Goal: Information Seeking & Learning: Check status

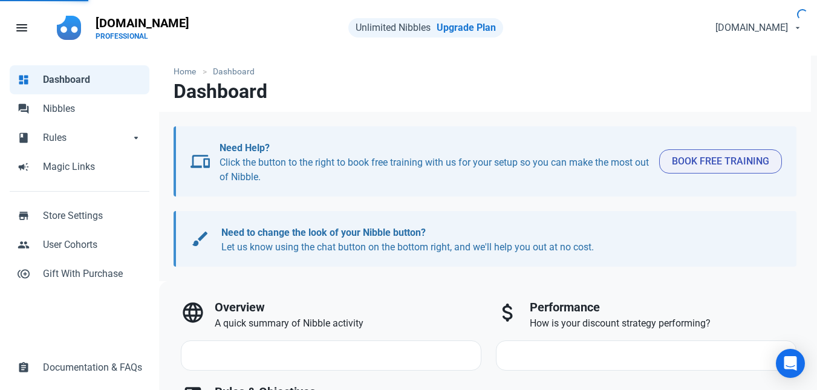
select select "7d"
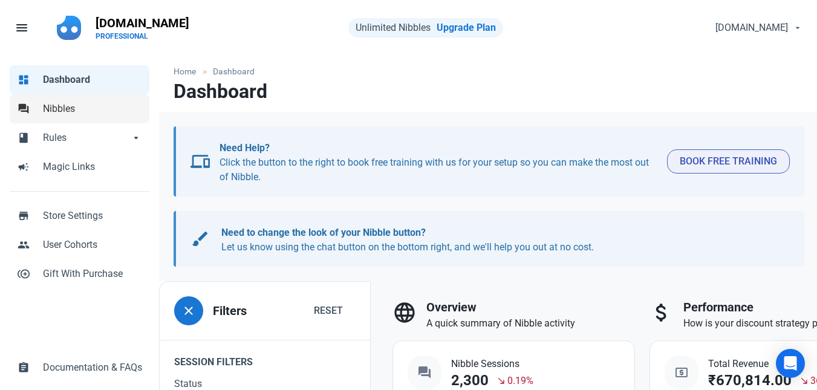
click at [58, 112] on span "Nibbles" at bounding box center [92, 109] width 99 height 15
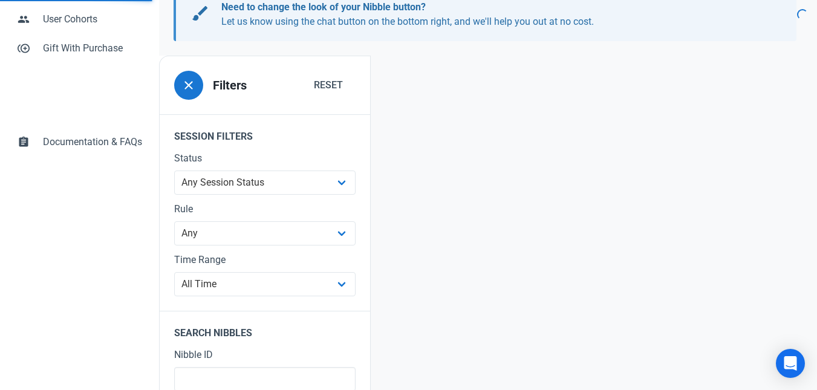
scroll to position [227, 0]
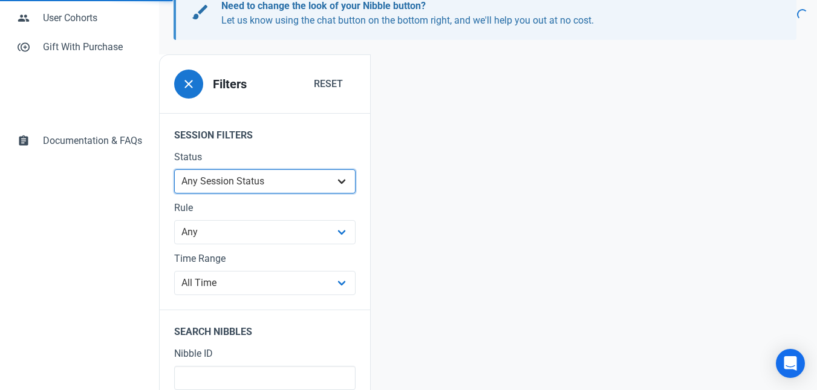
click at [236, 178] on select "Any Session Status Abandoned - negotiated Abandoned - after final offer Abandon…" at bounding box center [264, 181] width 181 height 24
select select "abandoned_negotiated"
click at [174, 193] on select "Any Session Status Abandoned - negotiated Abandoned - after final offer Abandon…" at bounding box center [264, 181] width 181 height 24
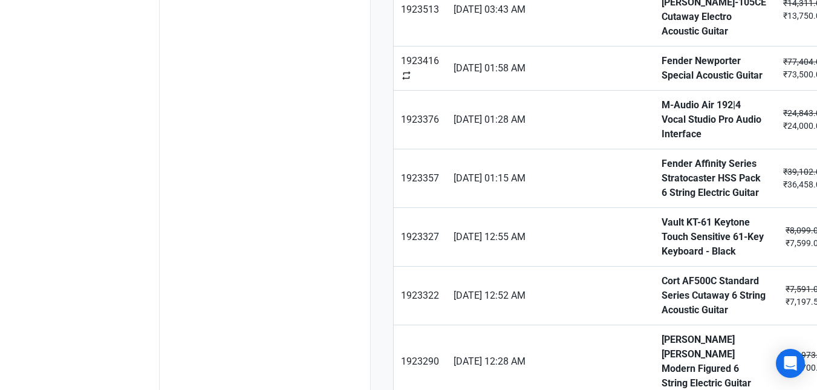
scroll to position [991, 0]
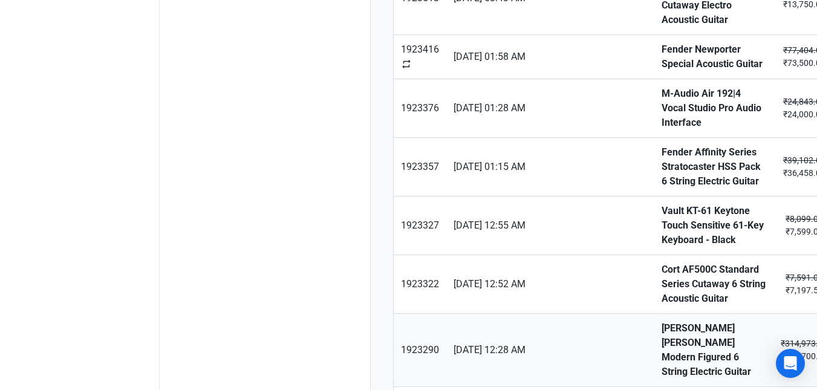
click at [661, 321] on strong "[PERSON_NAME] [PERSON_NAME] Modern Figured 6 String Electric Guitar" at bounding box center [713, 350] width 105 height 58
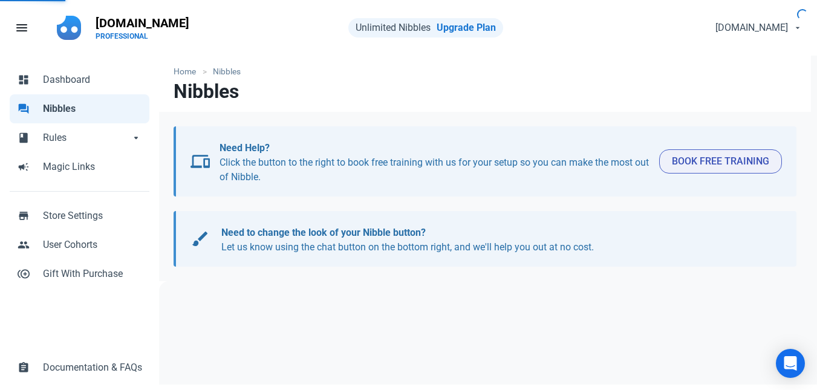
select select "abandoned_negotiated"
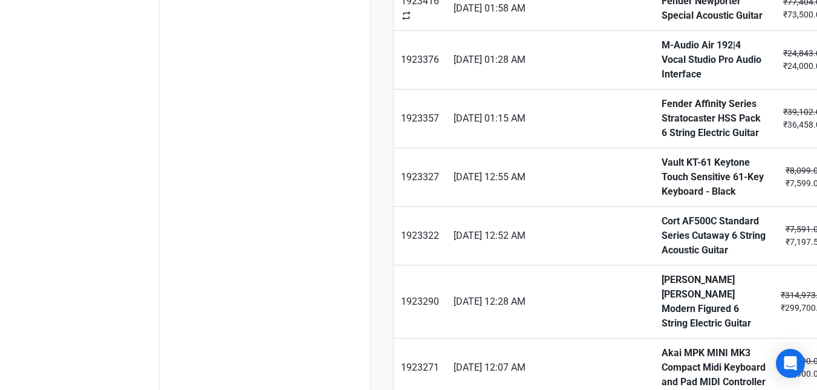
scroll to position [1042, 0]
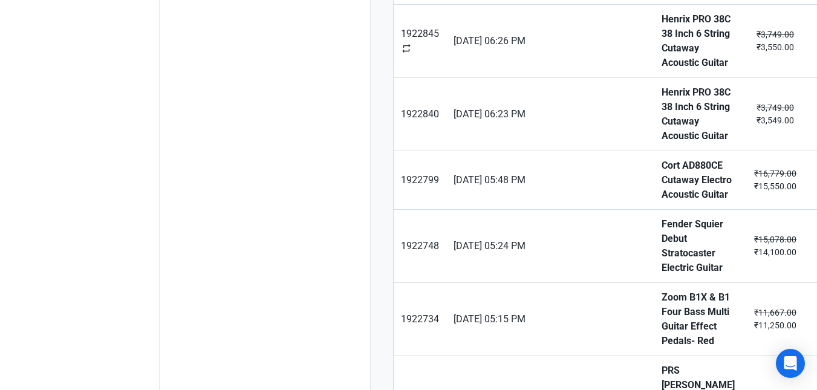
scroll to position [1056, 0]
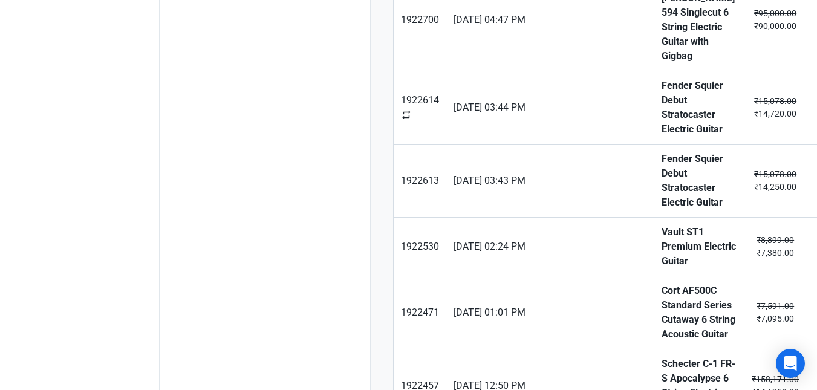
type input "1"
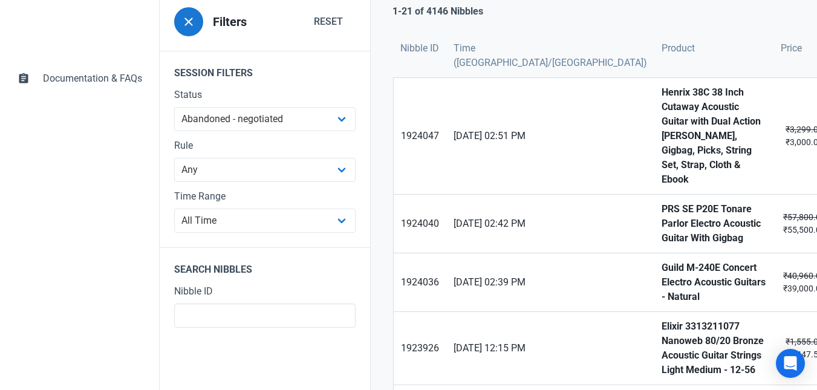
scroll to position [285, 0]
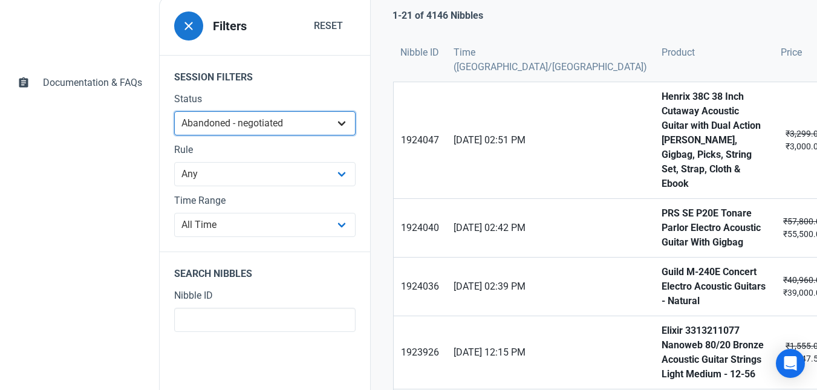
click at [218, 131] on select "Any Session Status Abandoned - negotiated Abandoned - after final offer Abandon…" at bounding box center [264, 123] width 181 height 24
select select
click at [174, 135] on select "Any Session Status Abandoned - negotiated Abandoned - after final offer Abandon…" at bounding box center [264, 123] width 181 height 24
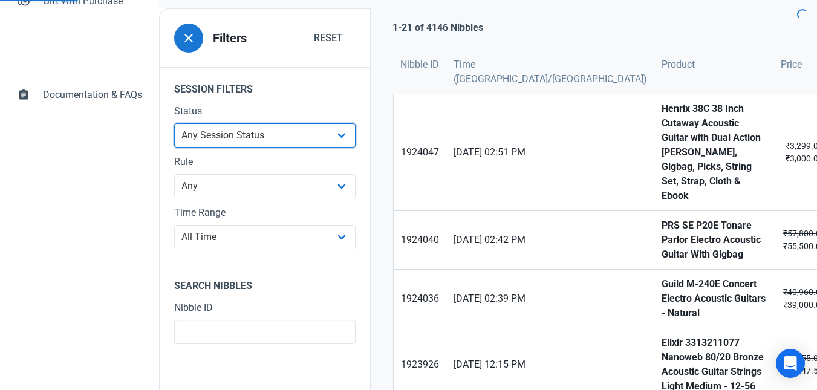
scroll to position [320, 0]
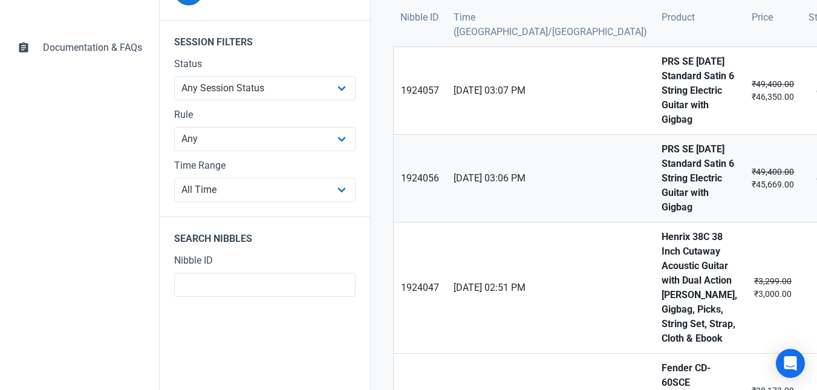
click at [661, 142] on strong "PRS SE [DATE] Standard Satin 6 String Electric Guitar with Gigbag" at bounding box center [699, 178] width 76 height 73
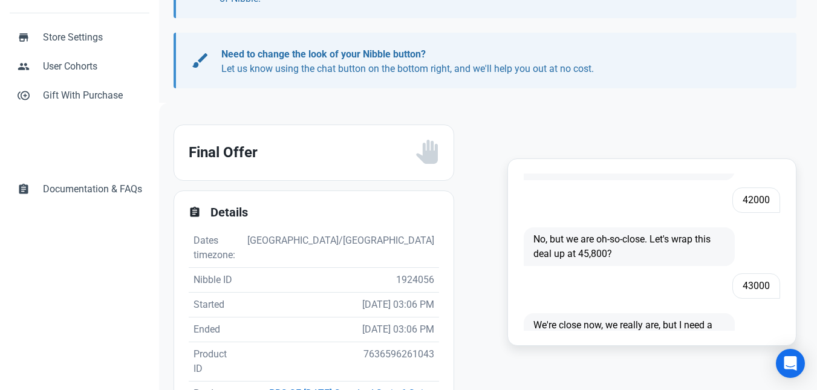
scroll to position [439, 0]
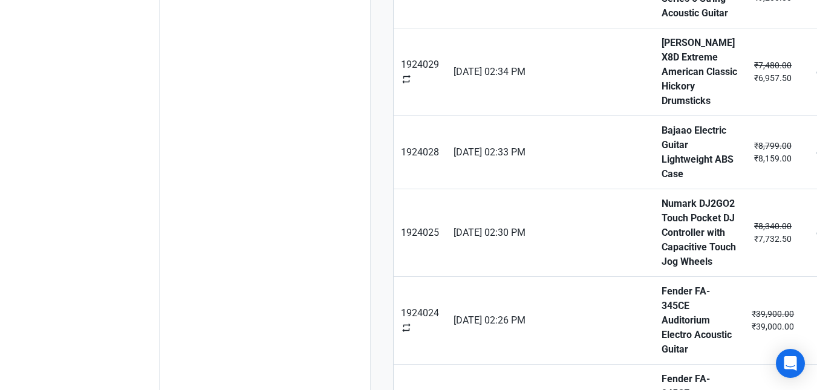
scroll to position [969, 0]
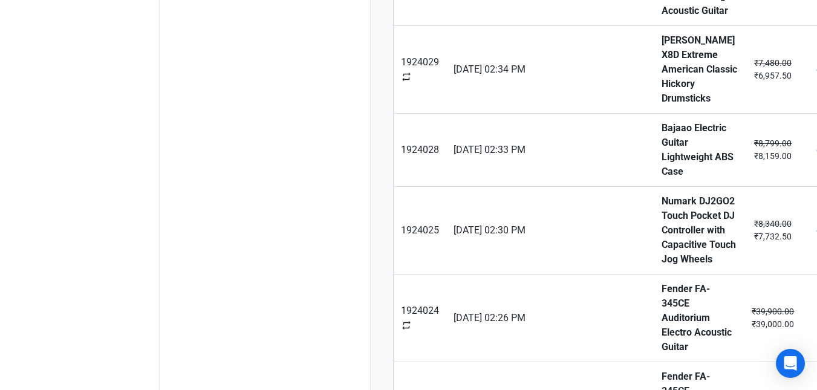
type input "2"
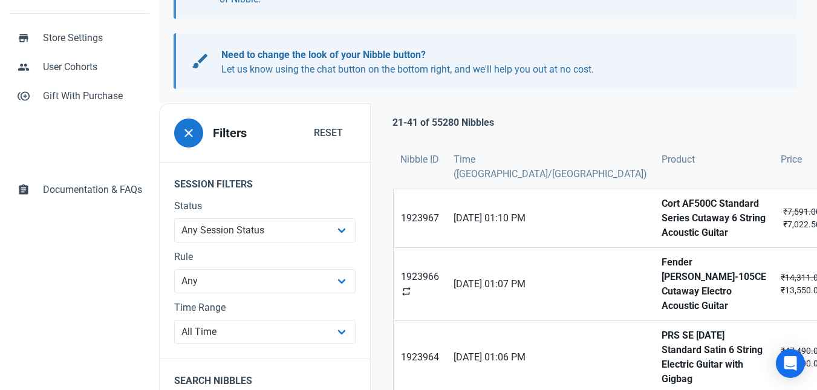
scroll to position [209, 0]
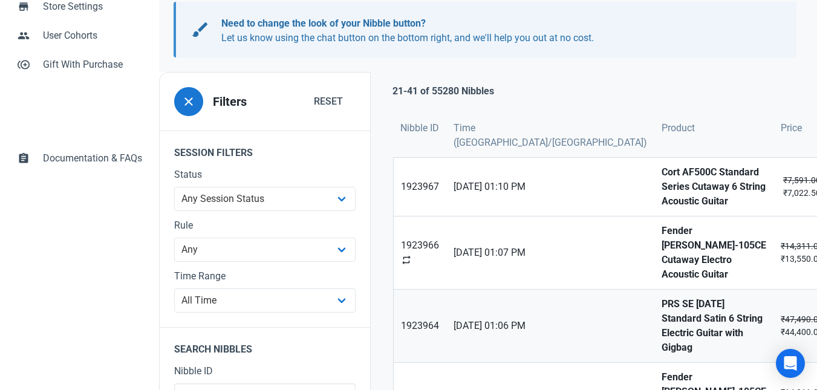
click at [654, 290] on link "PRS SE [DATE] Standard Satin 6 String Electric Guitar with Gigbag" at bounding box center [713, 326] width 119 height 73
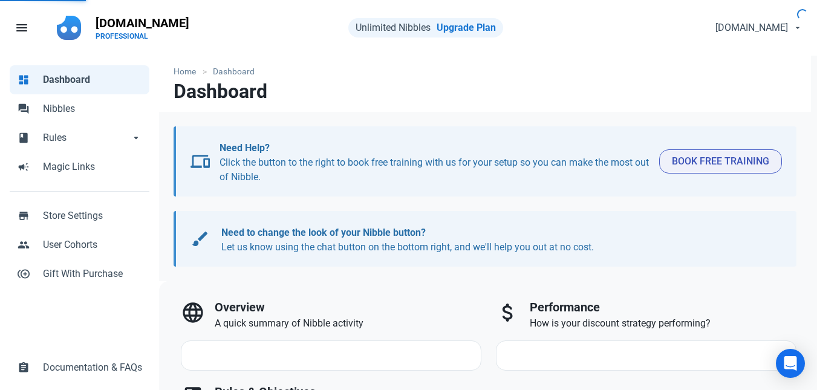
select select "7d"
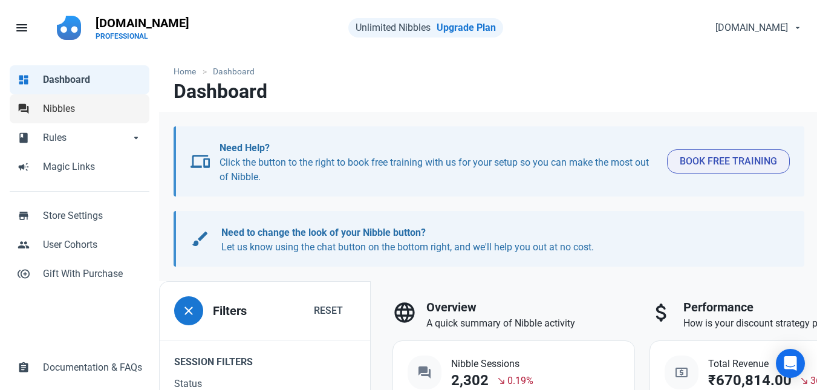
click at [58, 110] on span "Nibbles" at bounding box center [92, 109] width 99 height 15
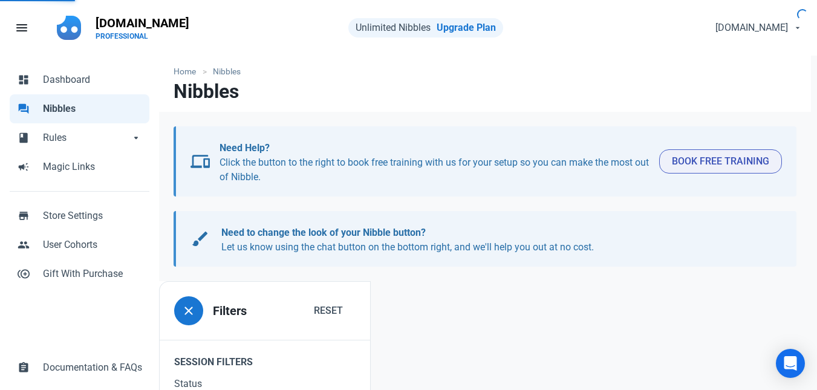
scroll to position [102, 0]
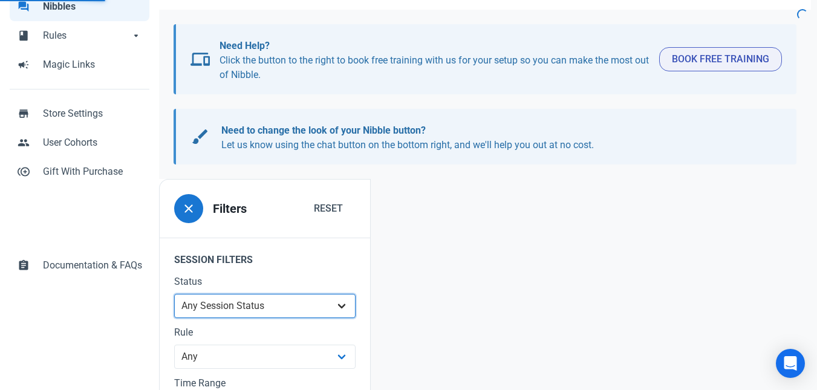
click at [223, 313] on select "Any Session Status Abandoned - negotiated Abandoned - after final offer Abandon…" at bounding box center [264, 306] width 181 height 24
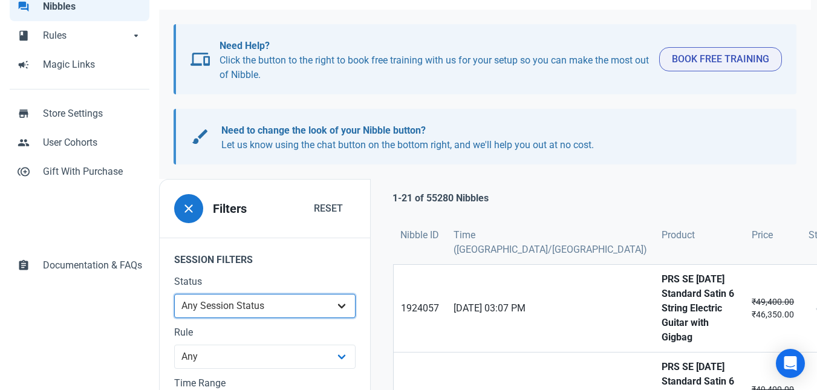
click at [174, 294] on select "Any Session Status Abandoned - negotiated Abandoned - after final offer Abandon…" at bounding box center [264, 306] width 181 height 24
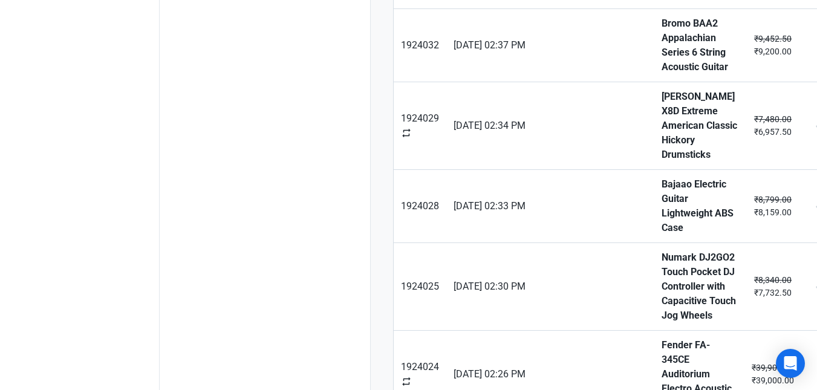
scroll to position [969, 0]
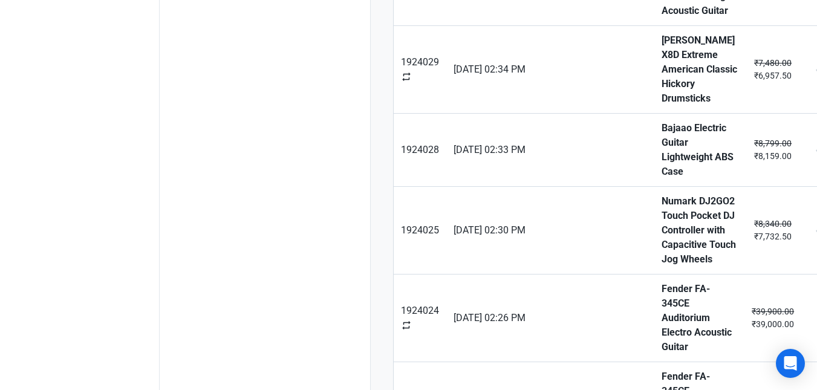
type input "2"
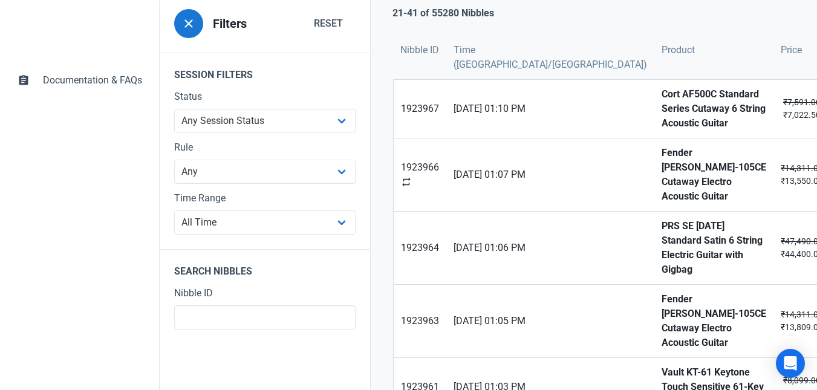
scroll to position [325, 0]
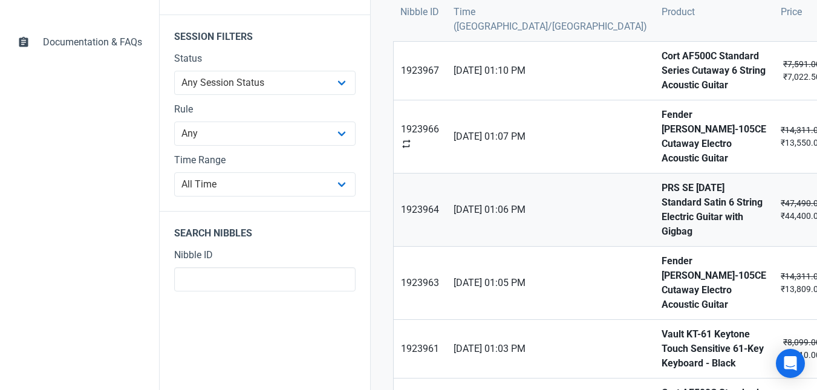
click at [661, 181] on strong "PRS SE [DATE] Standard Satin 6 String Electric Guitar with Gigbag" at bounding box center [713, 210] width 105 height 58
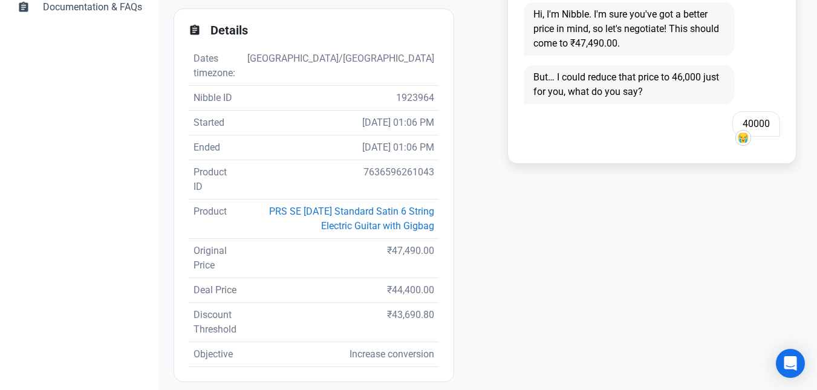
scroll to position [362, 0]
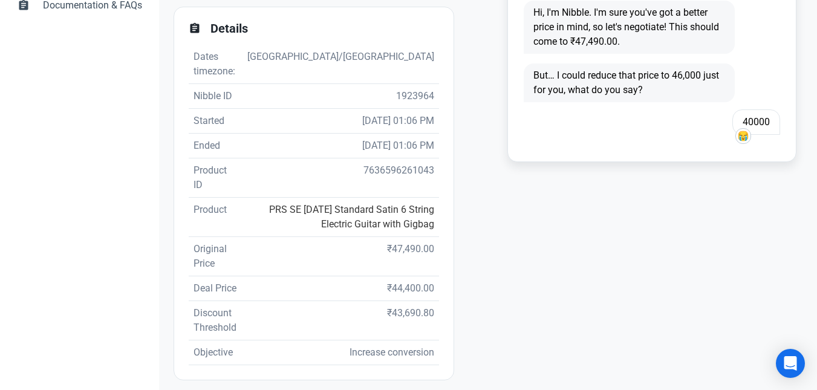
click at [351, 204] on link "PRS SE [DATE] Standard Satin 6 String Electric Guitar with Gigbag" at bounding box center [351, 217] width 165 height 26
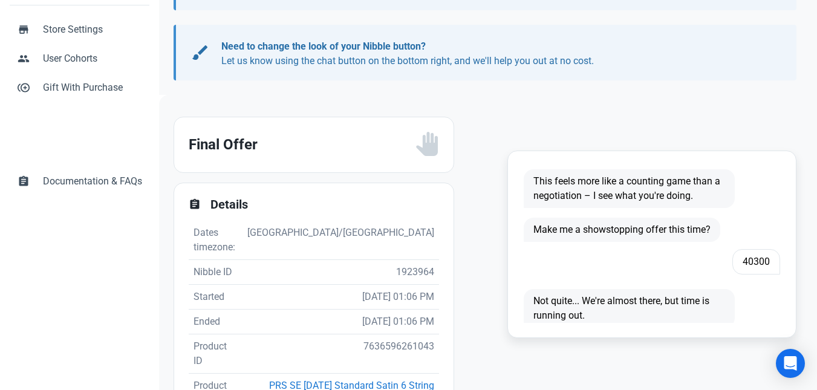
scroll to position [407, 0]
